Goal: Task Accomplishment & Management: Use online tool/utility

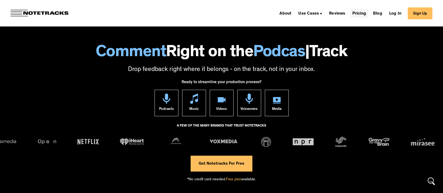
click at [361, 15] on link "Pricing" at bounding box center [359, 13] width 18 height 8
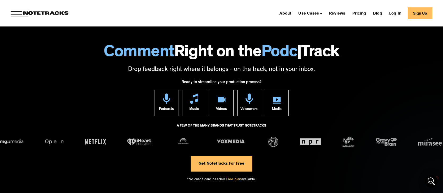
click at [414, 12] on link "Sign Up" at bounding box center [420, 13] width 25 height 12
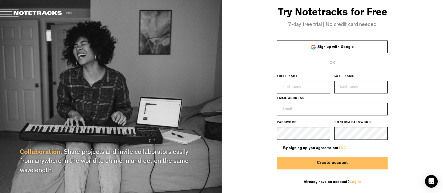
click at [311, 42] on link "Sign up with Google" at bounding box center [332, 47] width 111 height 13
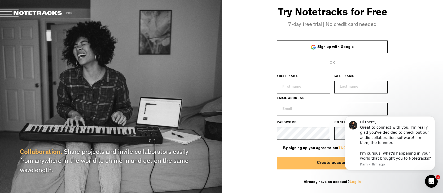
click at [325, 49] on link "Sign up with Google" at bounding box center [332, 47] width 111 height 13
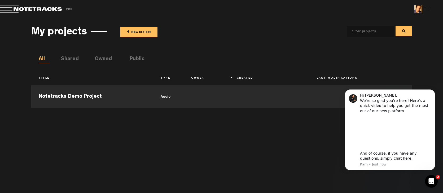
click at [143, 34] on button "+ New project" at bounding box center [138, 32] width 37 height 11
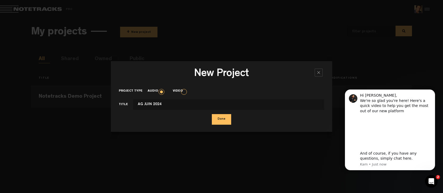
type input "AG JUIN 2024"
click at [221, 120] on button "Done" at bounding box center [221, 119] width 19 height 11
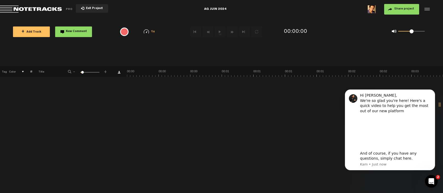
click at [34, 31] on span "+ Add Track" at bounding box center [31, 32] width 20 height 3
